Goal: Check status: Check status

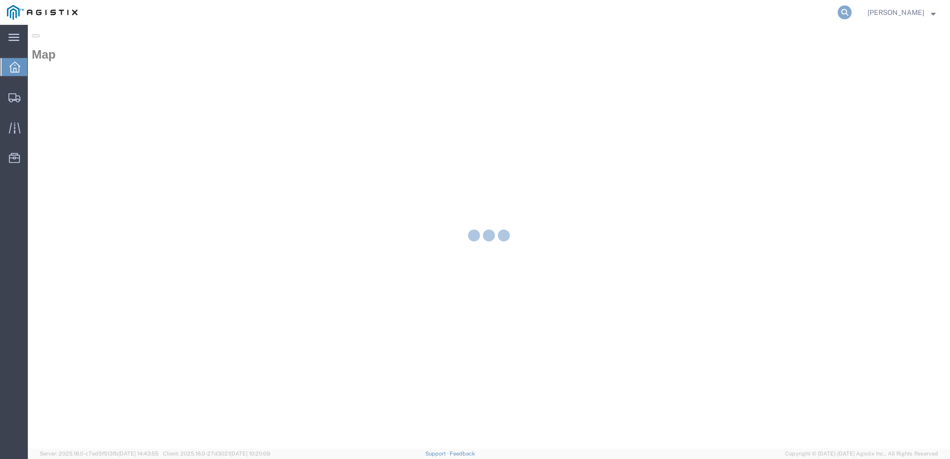
click at [852, 8] on icon at bounding box center [845, 12] width 14 height 14
click at [738, 14] on input "search" at bounding box center [687, 12] width 302 height 24
paste input "56751695"
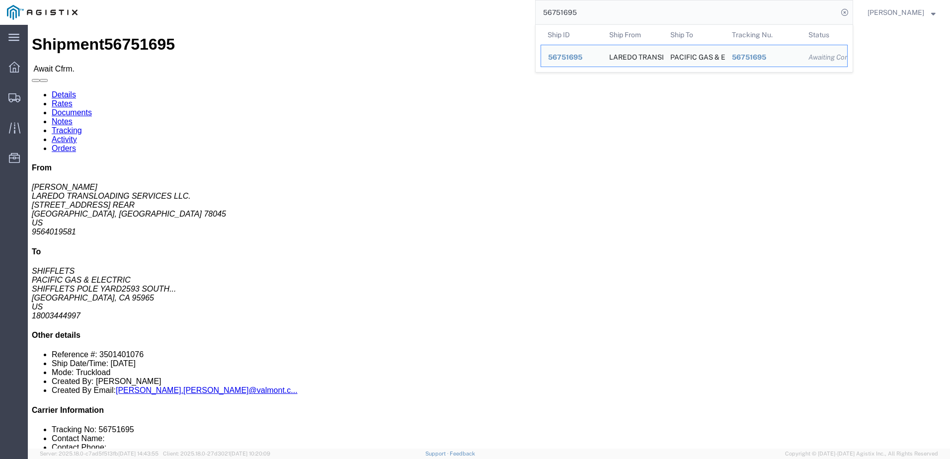
drag, startPoint x: 564, startPoint y: 10, endPoint x: 531, endPoint y: 13, distance: 33.0
click at [531, 13] on div "56751695 Ship ID Ship From Ship To Tracking Nu. Status Ship ID 56751695 Ship Fr…" at bounding box center [468, 12] width 769 height 25
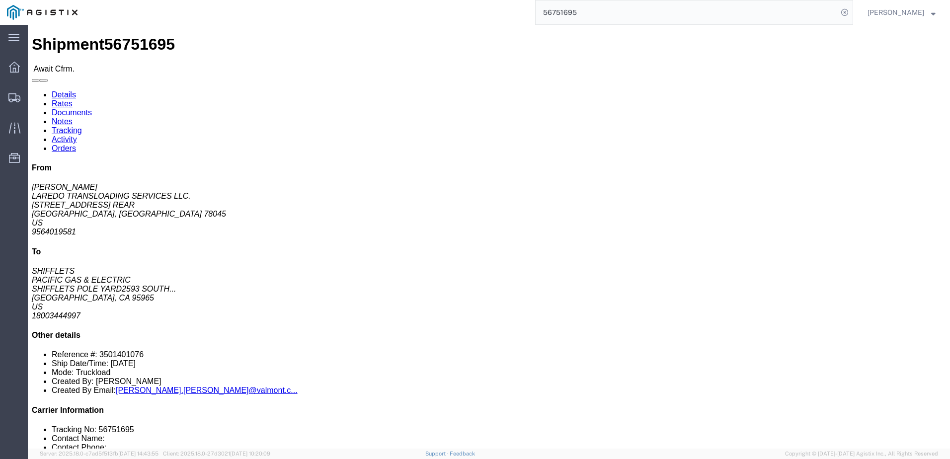
paste input "741"
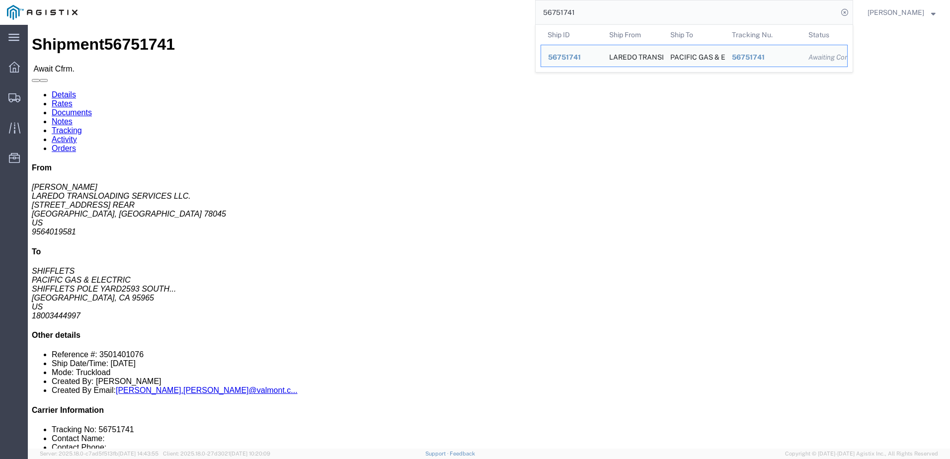
drag, startPoint x: 692, startPoint y: 18, endPoint x: 510, endPoint y: 13, distance: 182.0
click at [510, 13] on div "56751741 Ship ID Ship From Ship To Tracking Nu. Status Ship ID 56751741 Ship Fr…" at bounding box center [468, 12] width 769 height 25
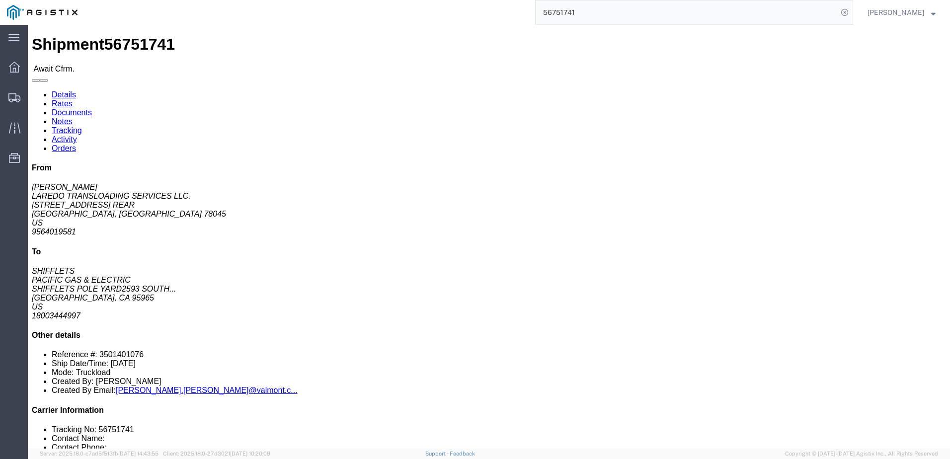
paste input "89"
type input "56751789"
